Goal: Find contact information: Find contact information

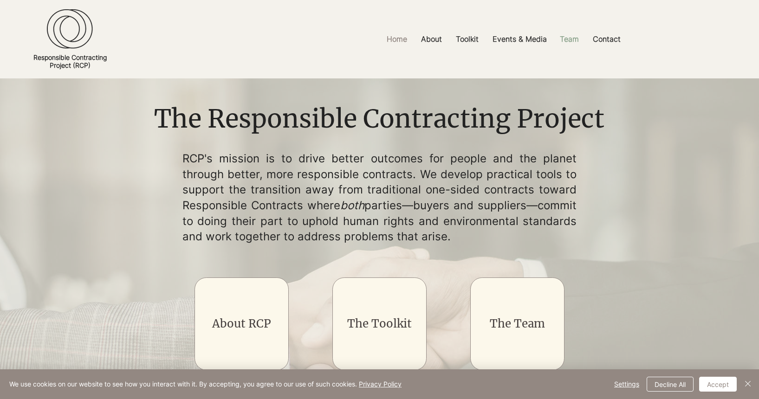
click at [568, 40] on p "Team" at bounding box center [569, 39] width 28 height 21
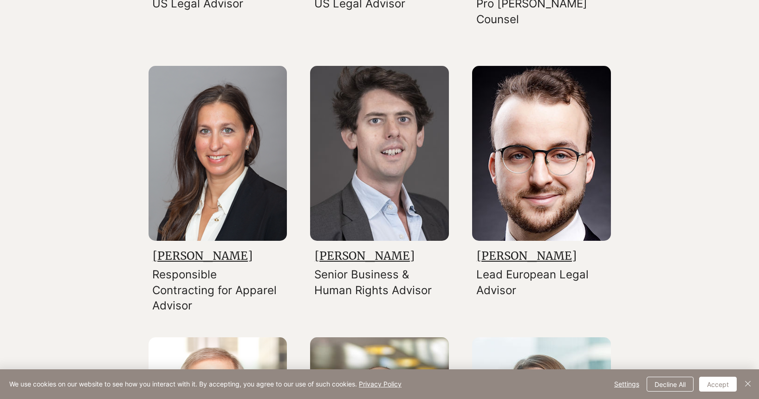
scroll to position [919, 0]
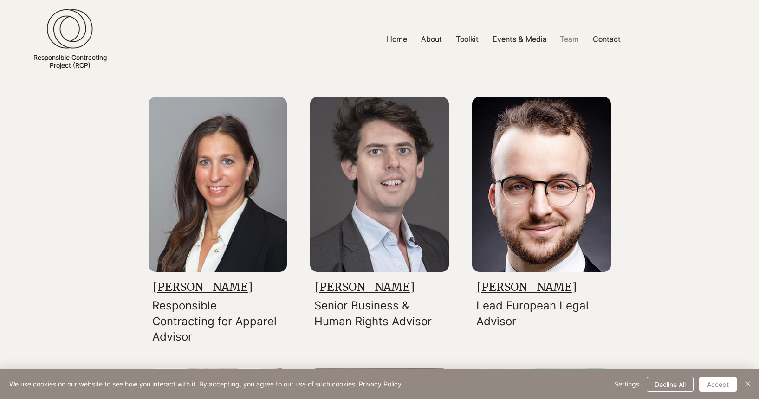
click at [519, 289] on link "[PERSON_NAME]" at bounding box center [527, 287] width 100 height 14
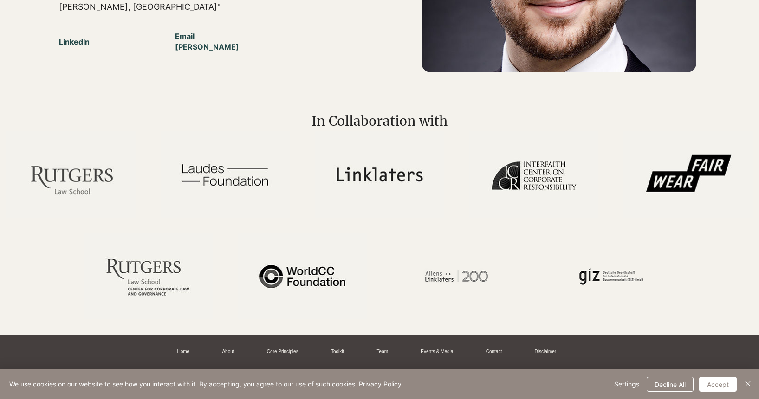
scroll to position [522, 0]
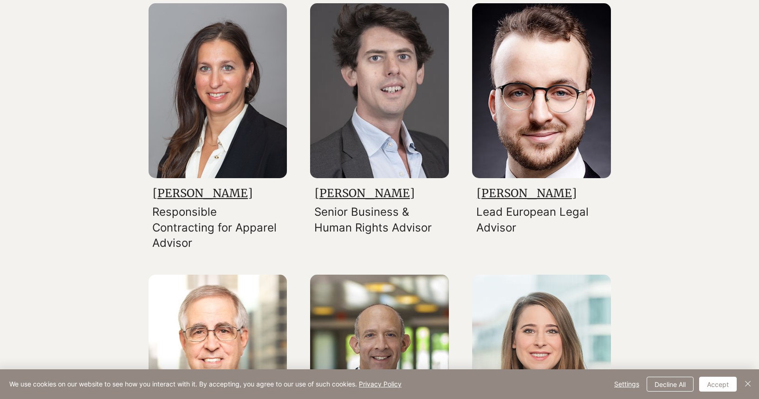
scroll to position [1024, 0]
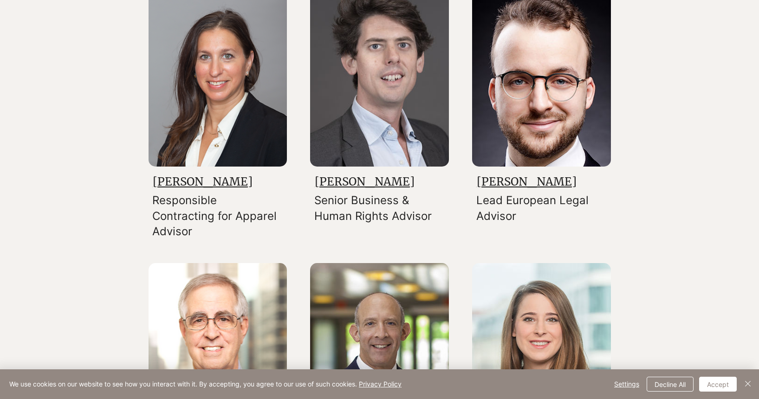
click at [209, 183] on link "[PERSON_NAME]" at bounding box center [203, 181] width 100 height 14
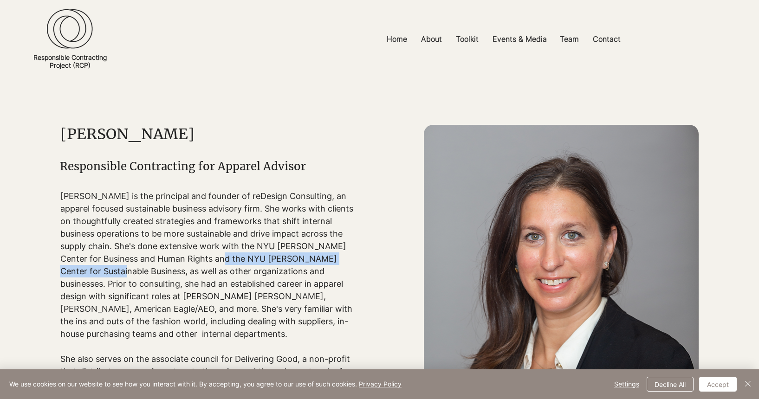
drag, startPoint x: 247, startPoint y: 257, endPoint x: 142, endPoint y: 271, distance: 106.3
click at [142, 271] on p "[PERSON_NAME] is the principal and founder of reDesign Consulting, an apparel f…" at bounding box center [207, 265] width 294 height 150
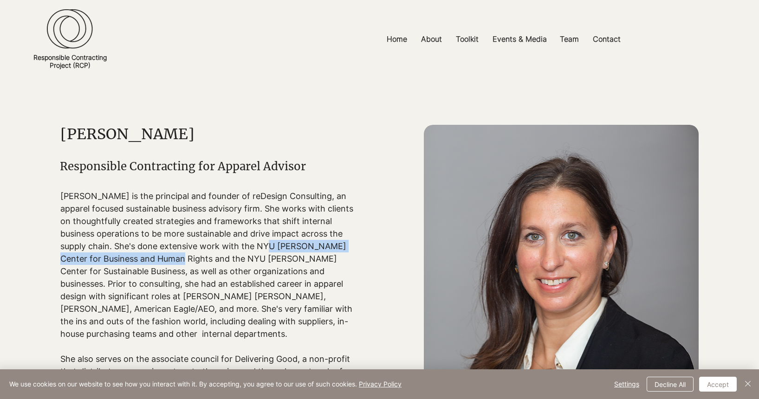
drag, startPoint x: 301, startPoint y: 245, endPoint x: 210, endPoint y: 254, distance: 91.4
click at [210, 254] on p "[PERSON_NAME] is the principal and founder of reDesign Consulting, an apparel f…" at bounding box center [207, 265] width 294 height 150
click at [296, 244] on p "[PERSON_NAME] is the principal and founder of reDesign Consulting, an apparel f…" at bounding box center [207, 265] width 294 height 150
drag, startPoint x: 301, startPoint y: 245, endPoint x: 211, endPoint y: 257, distance: 90.8
click at [211, 257] on p "[PERSON_NAME] is the principal and founder of reDesign Consulting, an apparel f…" at bounding box center [207, 265] width 294 height 150
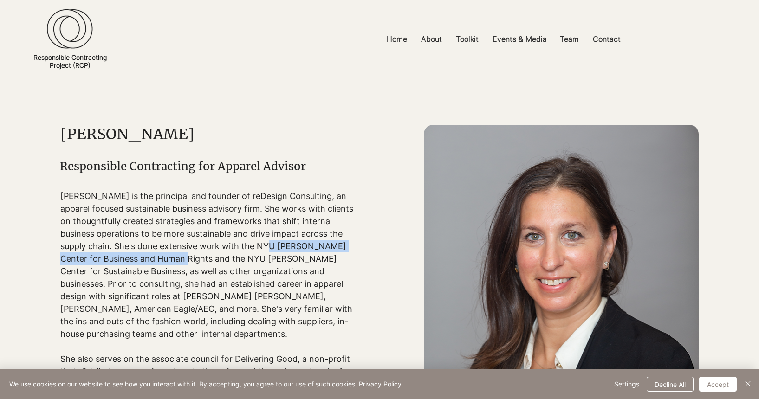
drag, startPoint x: 301, startPoint y: 246, endPoint x: 211, endPoint y: 258, distance: 90.3
click at [211, 258] on p "[PERSON_NAME] is the principal and founder of reDesign Consulting, an apparel f…" at bounding box center [207, 265] width 294 height 150
copy p "NYU [PERSON_NAME] Center for Business and Human Rights"
